Goal: Transaction & Acquisition: Purchase product/service

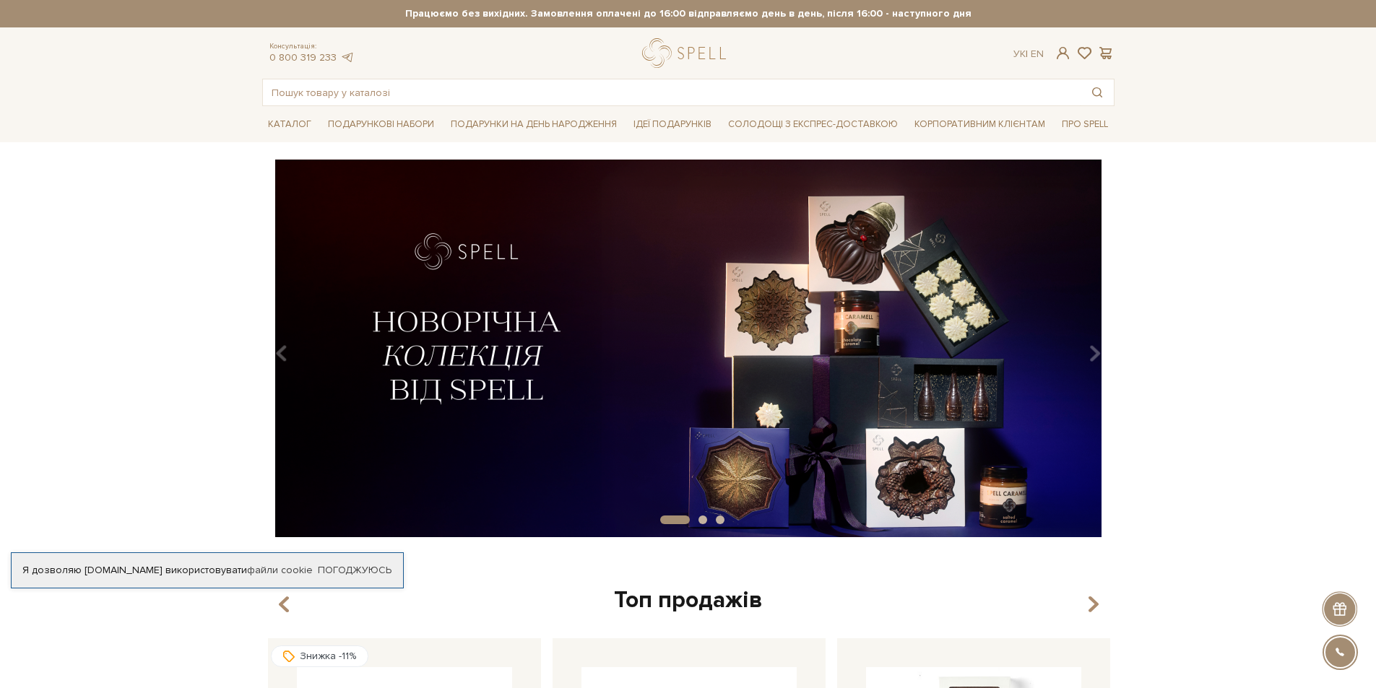
click at [854, 282] on img at bounding box center [688, 349] width 852 height 378
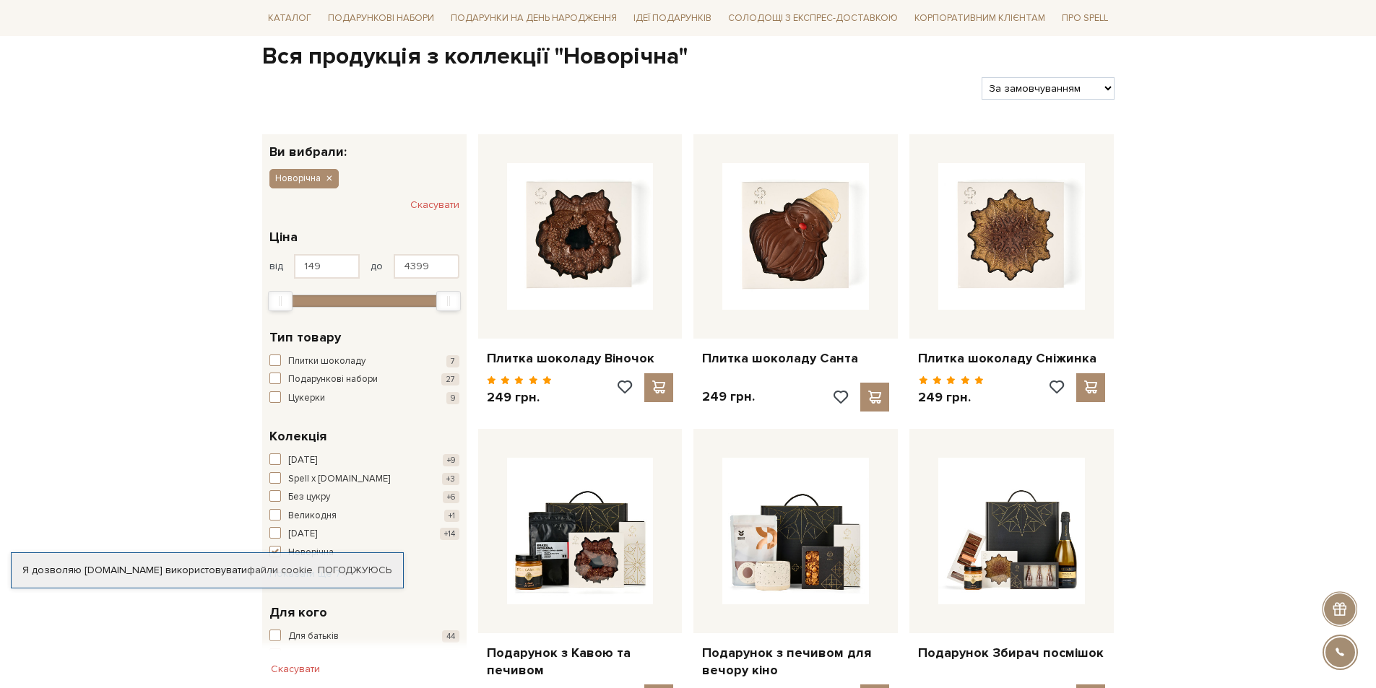
scroll to position [144, 0]
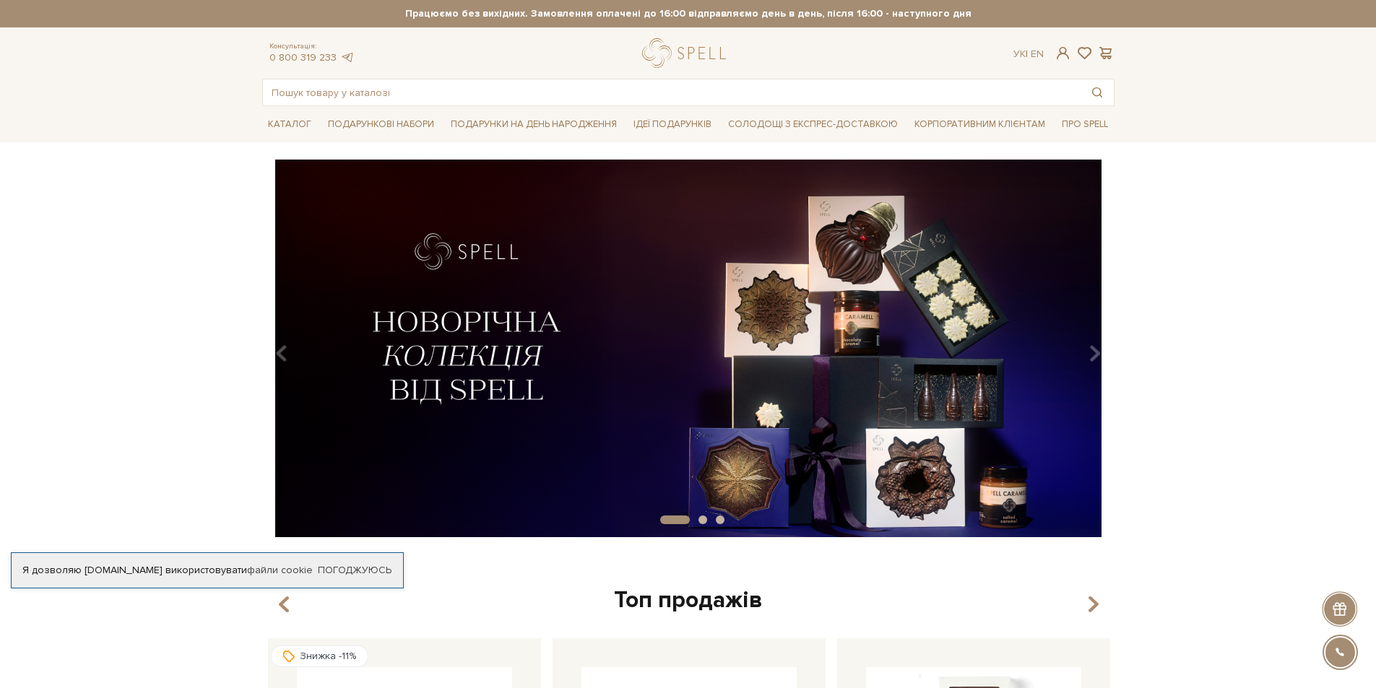
click at [836, 434] on img at bounding box center [688, 349] width 852 height 378
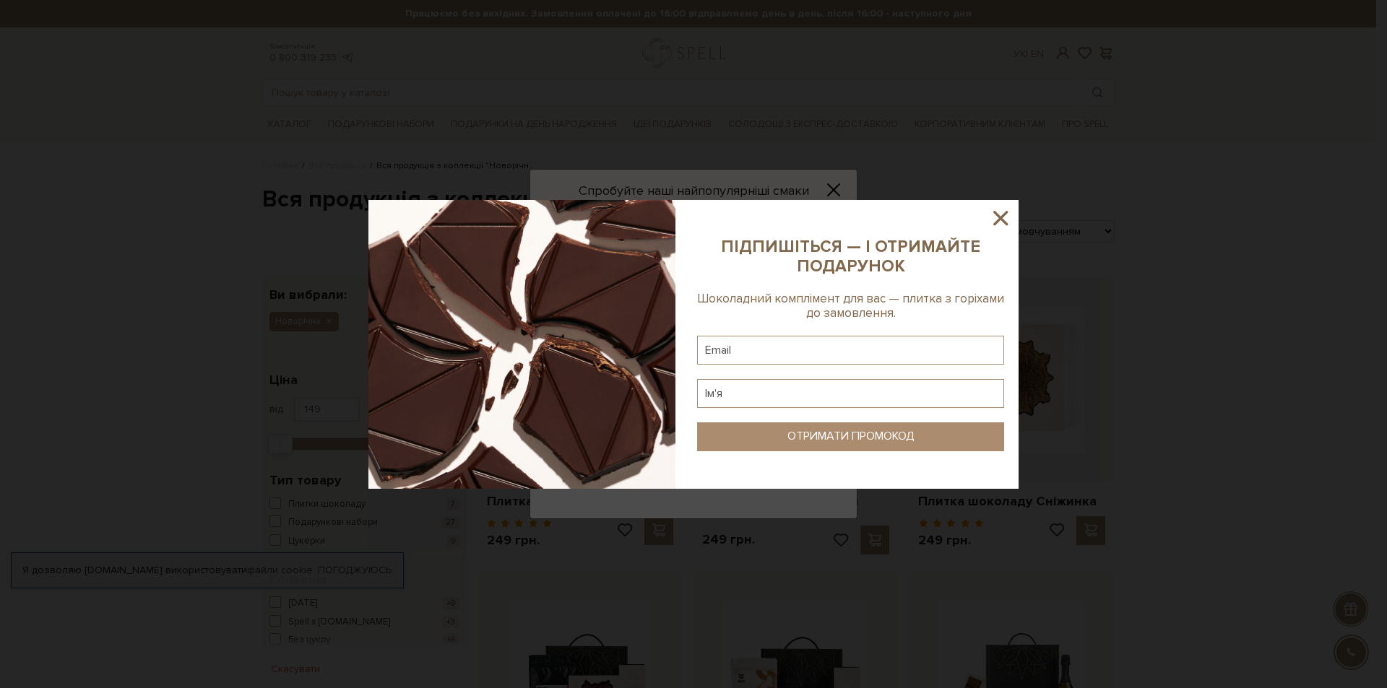
drag, startPoint x: 1012, startPoint y: 209, endPoint x: 1000, endPoint y: 214, distance: 13.0
click at [1010, 209] on icon at bounding box center [1000, 218] width 25 height 25
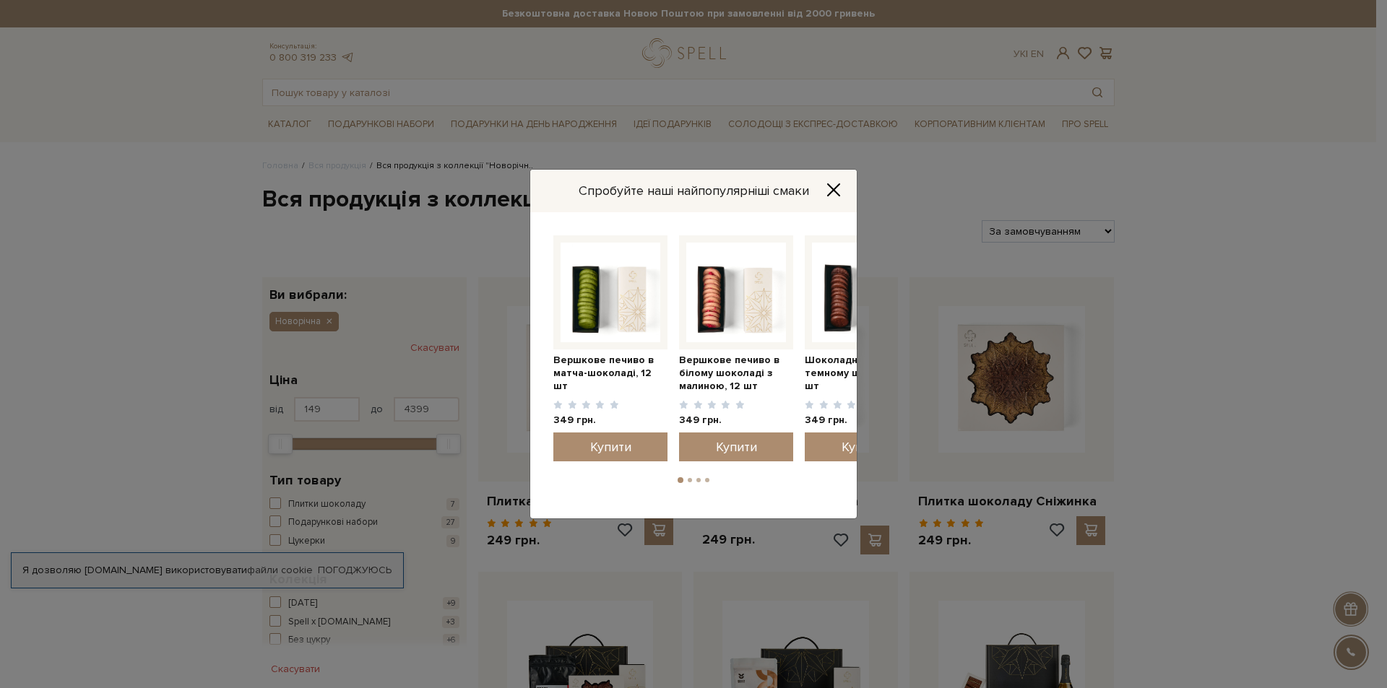
click at [833, 189] on icon "Close" at bounding box center [834, 190] width 12 height 12
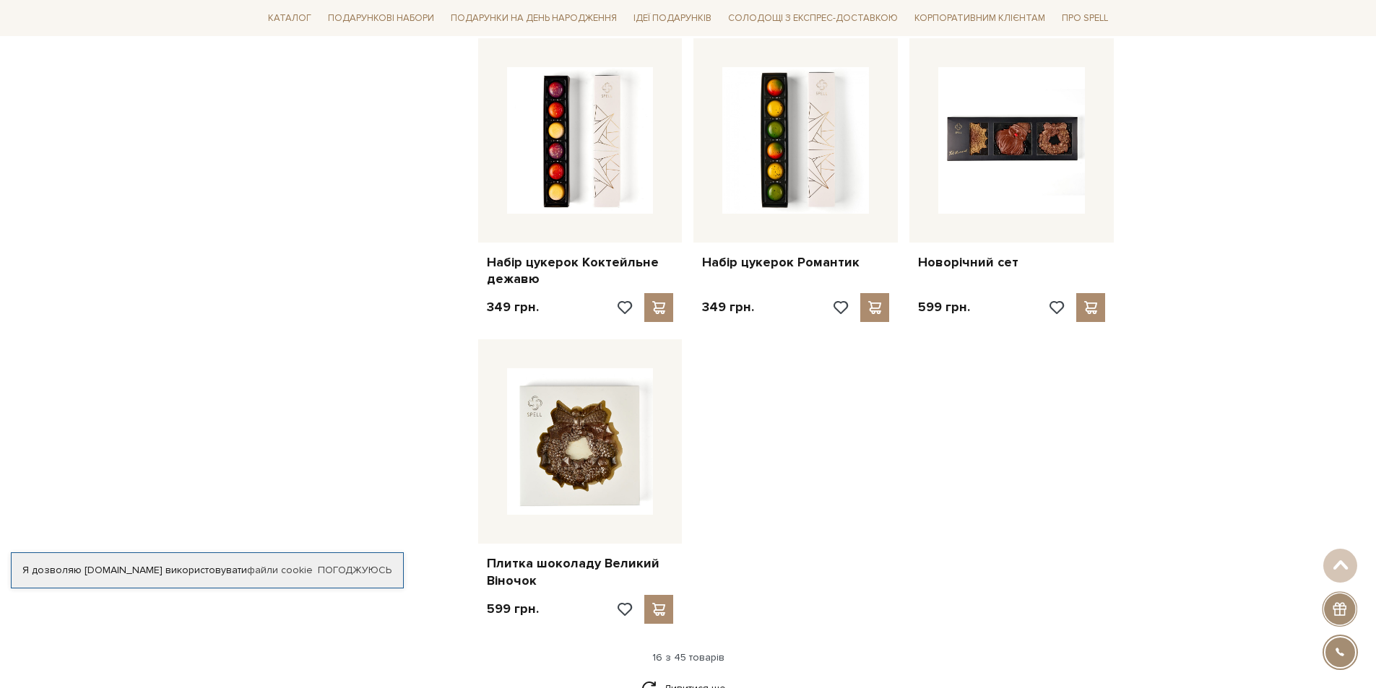
scroll to position [1445, 0]
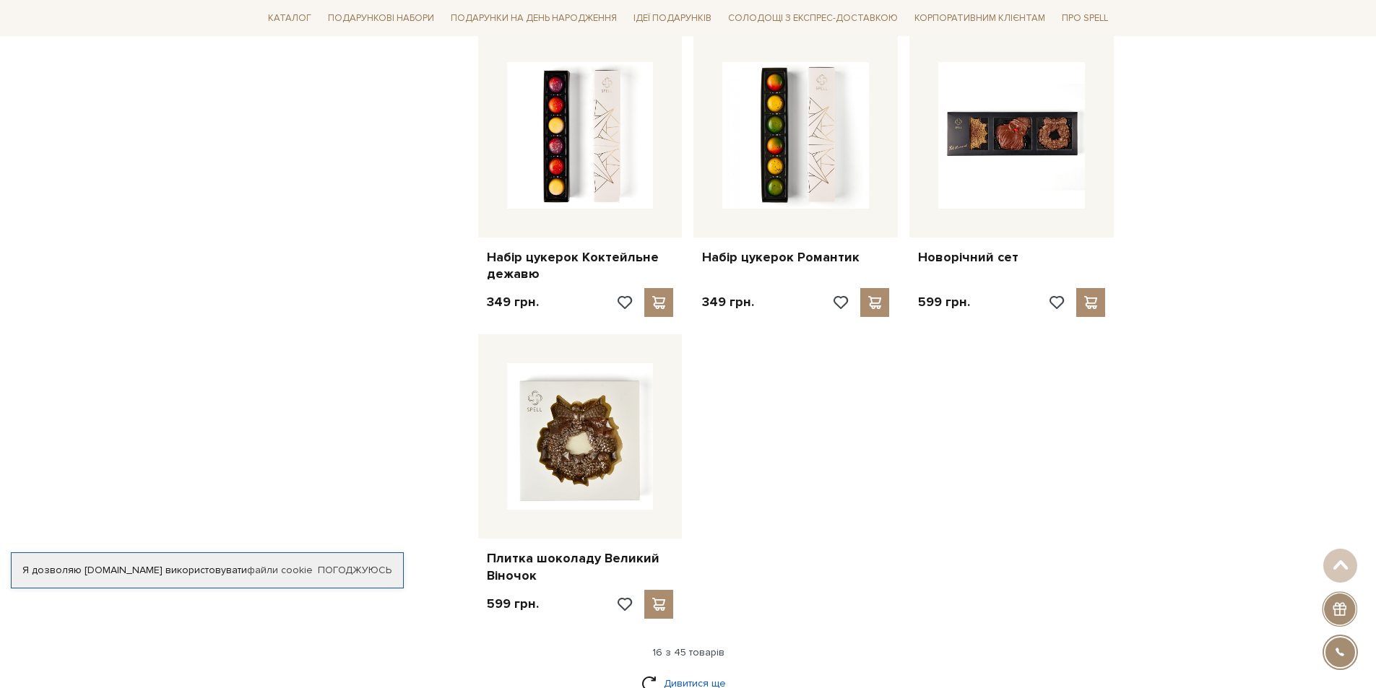
click at [669, 682] on link "Дивитися ще" at bounding box center [688, 683] width 94 height 25
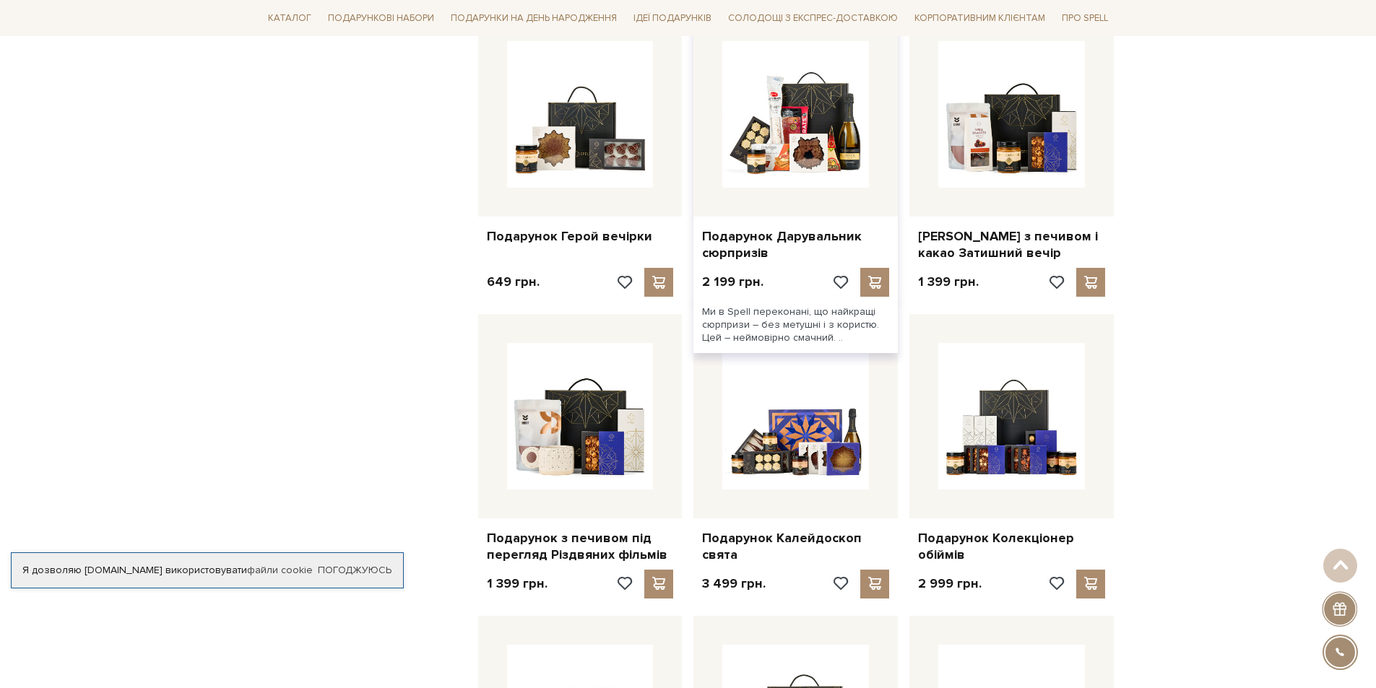
scroll to position [2384, 0]
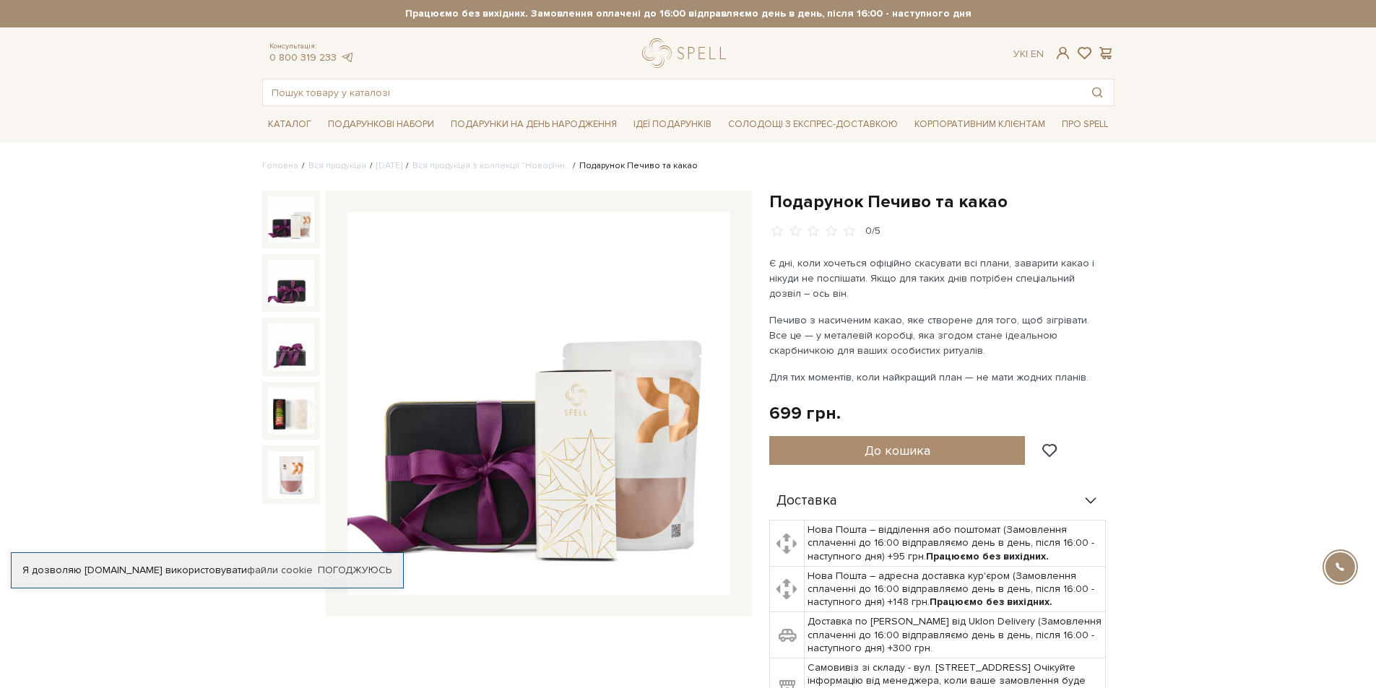
click at [607, 506] on img at bounding box center [538, 403] width 383 height 383
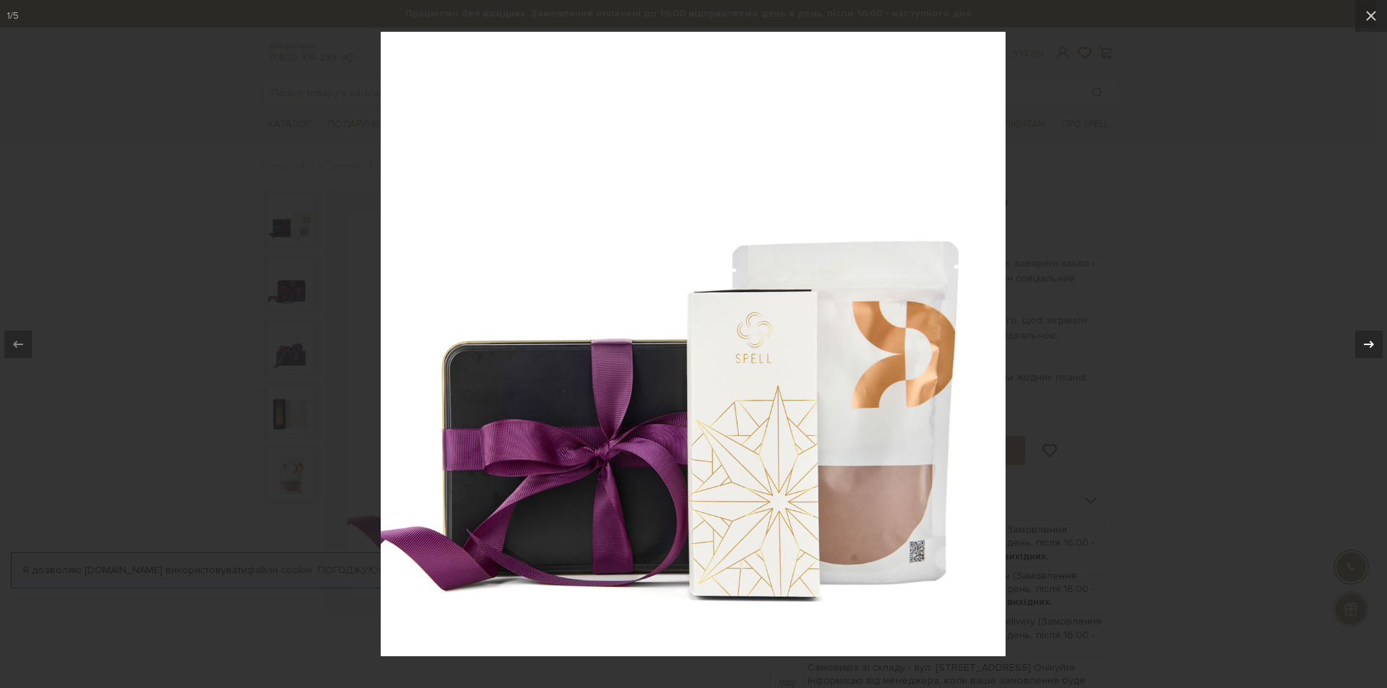
click at [1359, 338] on div at bounding box center [1368, 344] width 27 height 27
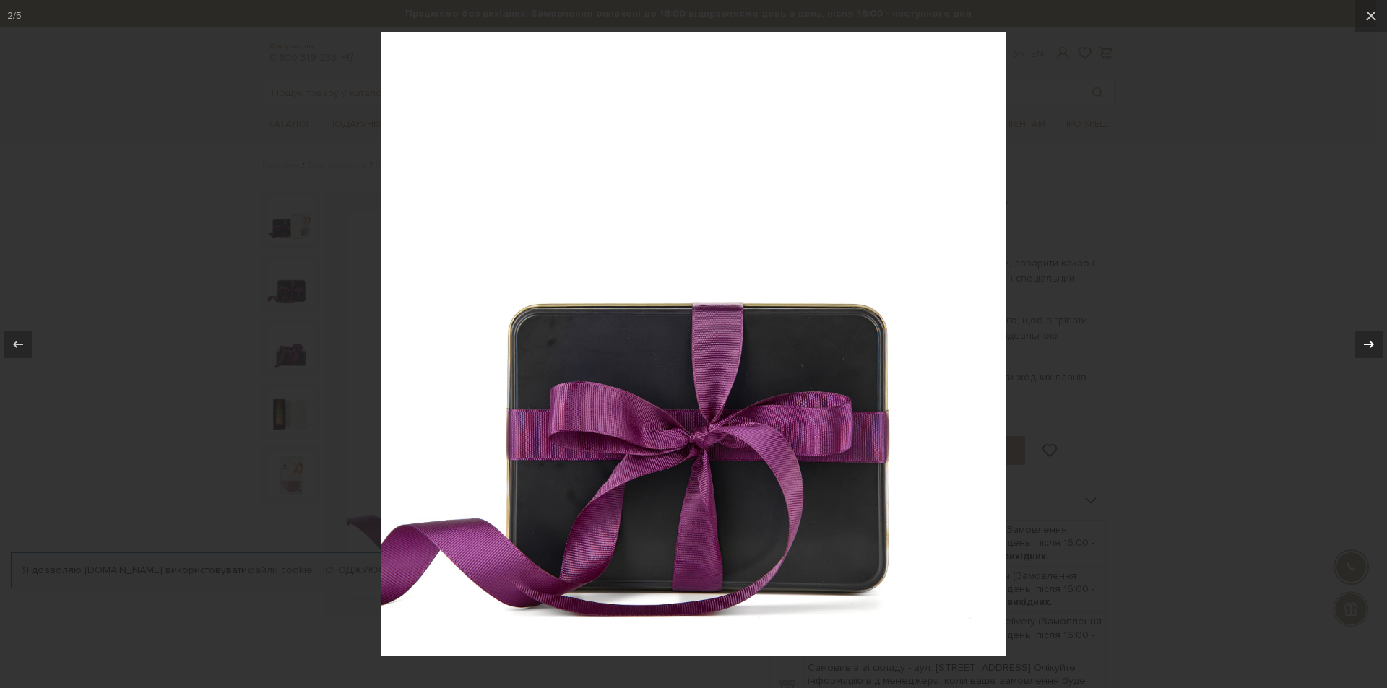
click at [1359, 338] on div at bounding box center [1368, 344] width 27 height 27
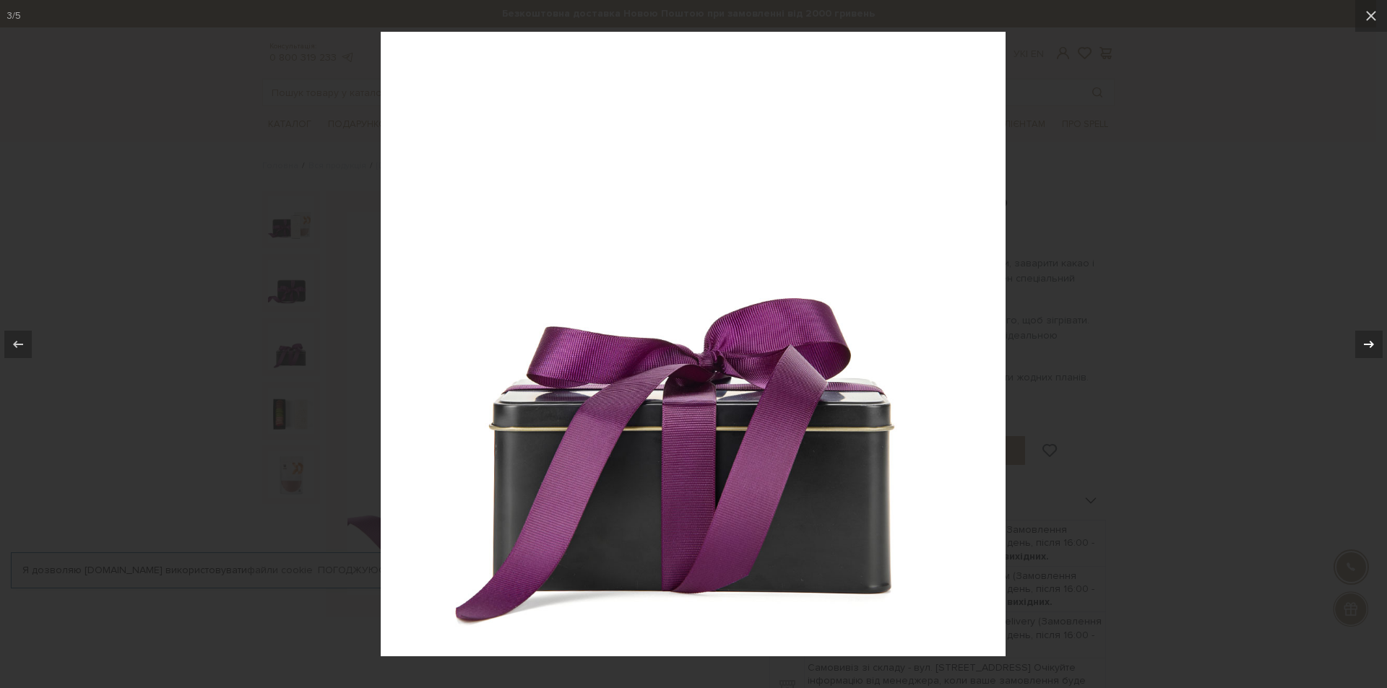
click at [1359, 338] on div at bounding box center [1368, 344] width 27 height 27
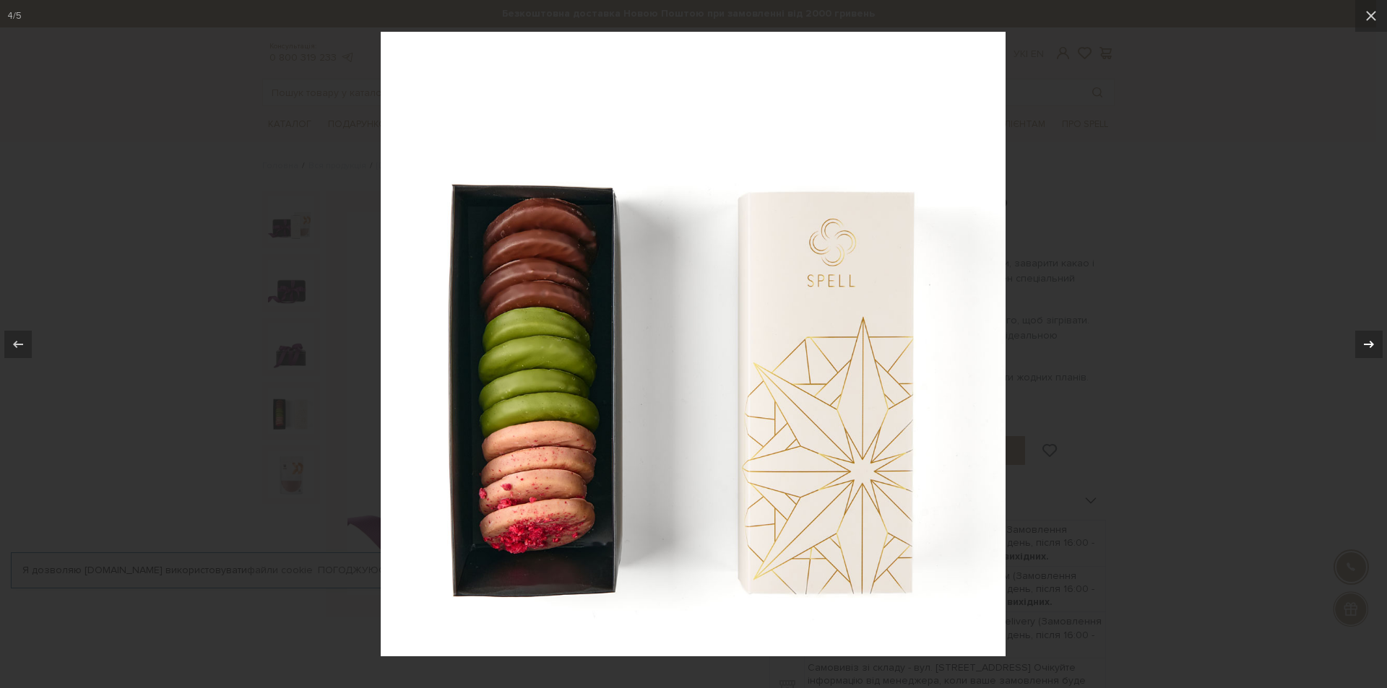
click at [1359, 338] on div at bounding box center [1368, 344] width 27 height 27
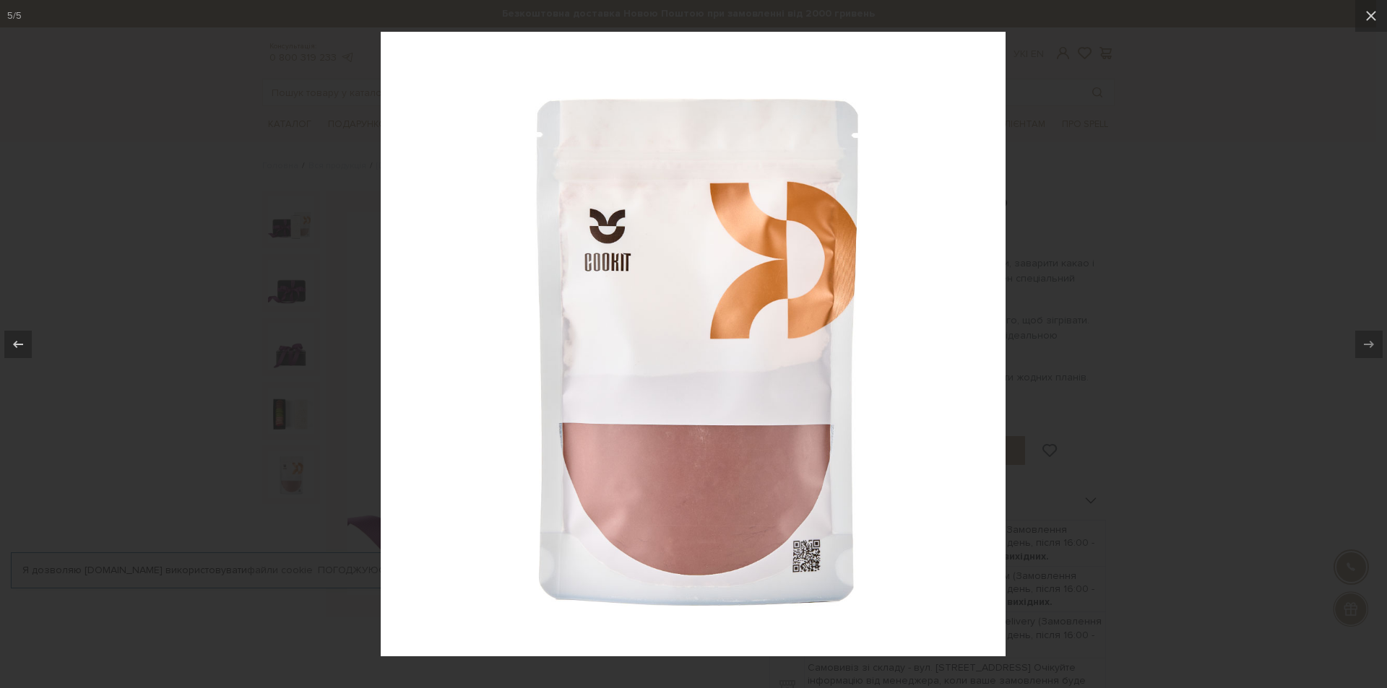
click at [1240, 340] on div at bounding box center [693, 344] width 1387 height 688
